Goal: Navigation & Orientation: Find specific page/section

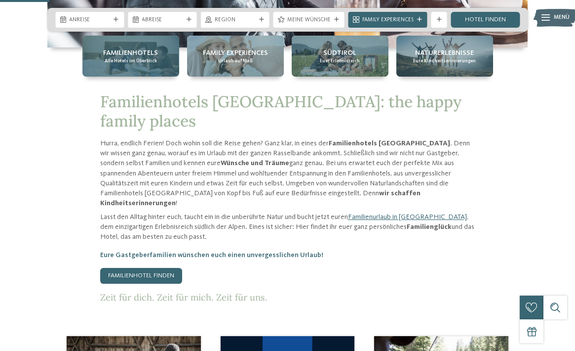
click at [130, 56] on span "Familienhotels" at bounding box center [130, 53] width 55 height 10
